Goal: Information Seeking & Learning: Learn about a topic

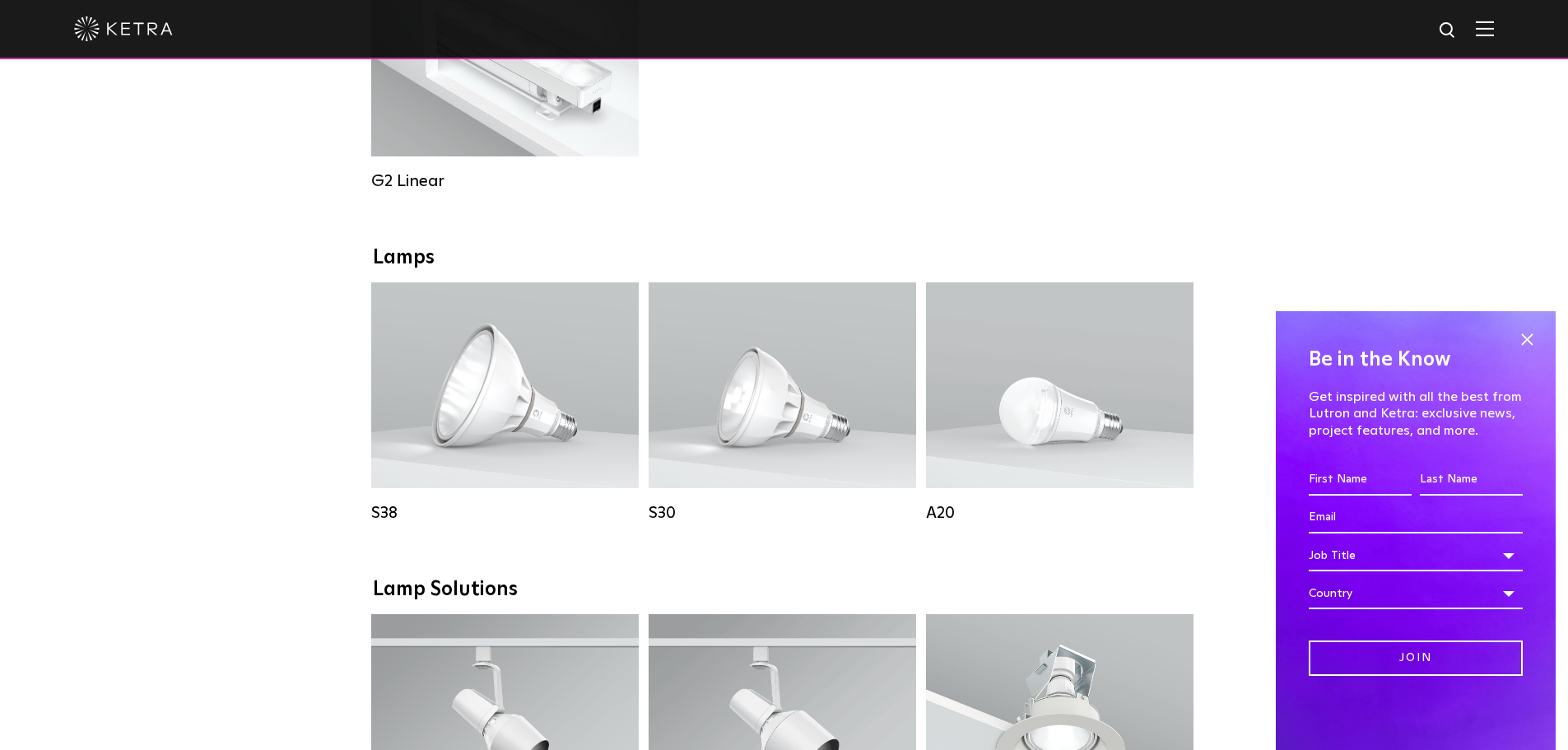
scroll to position [1014, 0]
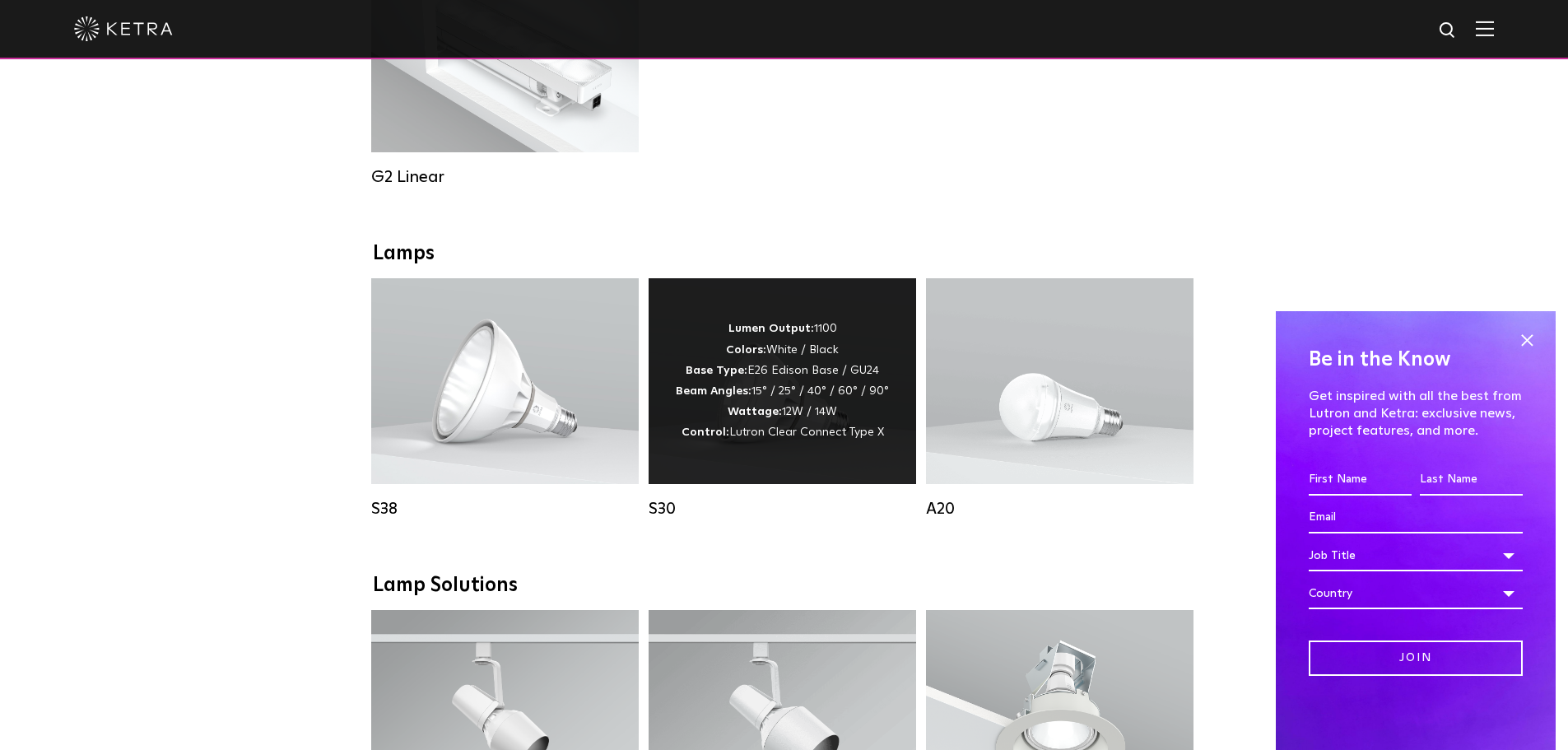
click at [836, 399] on div "Lumen Output: 1100 Colors: White / Black Base Type: E26 Edison Base / GU24 Beam…" at bounding box center [783, 381] width 213 height 124
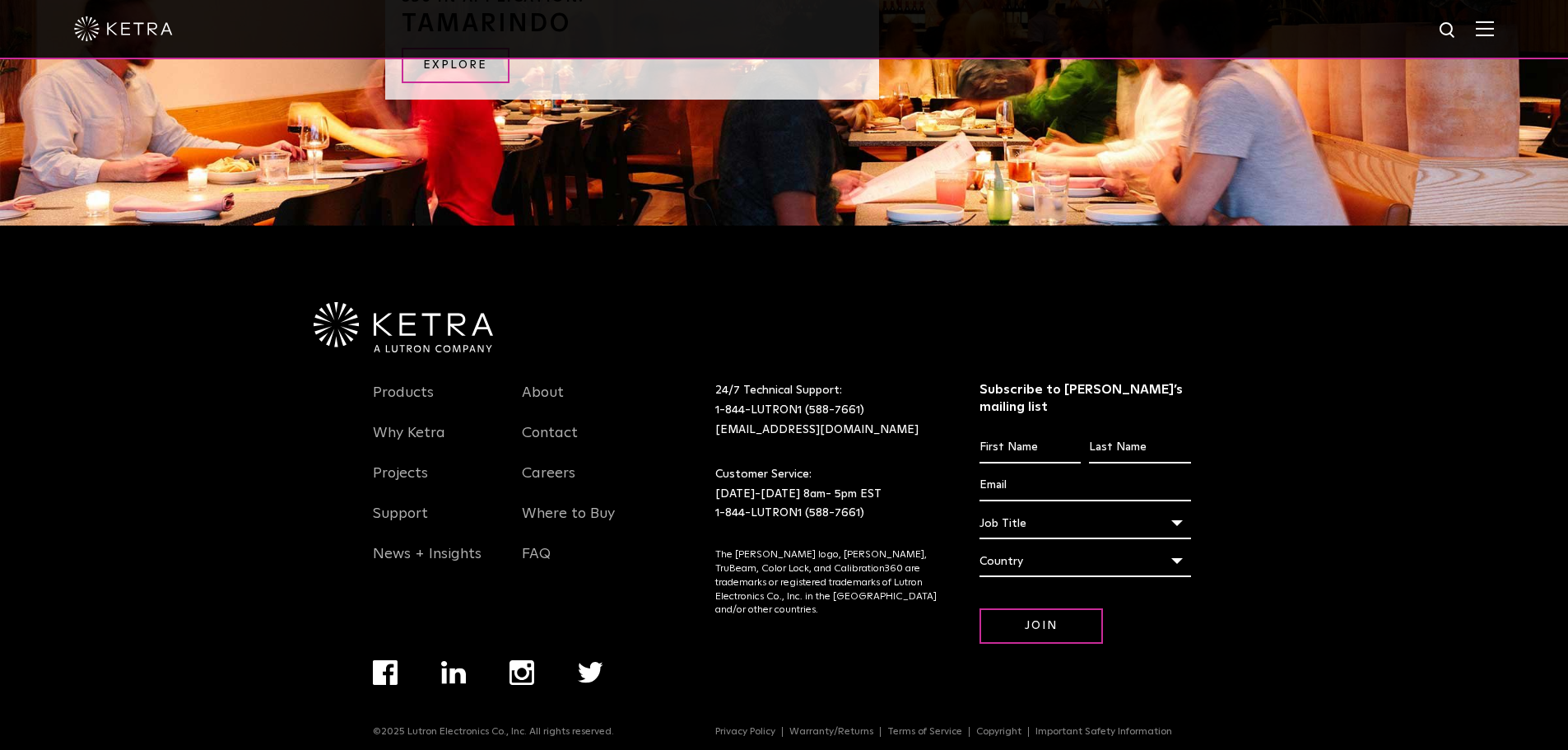
scroll to position [1926, 0]
